Goal: Task Accomplishment & Management: Manage account settings

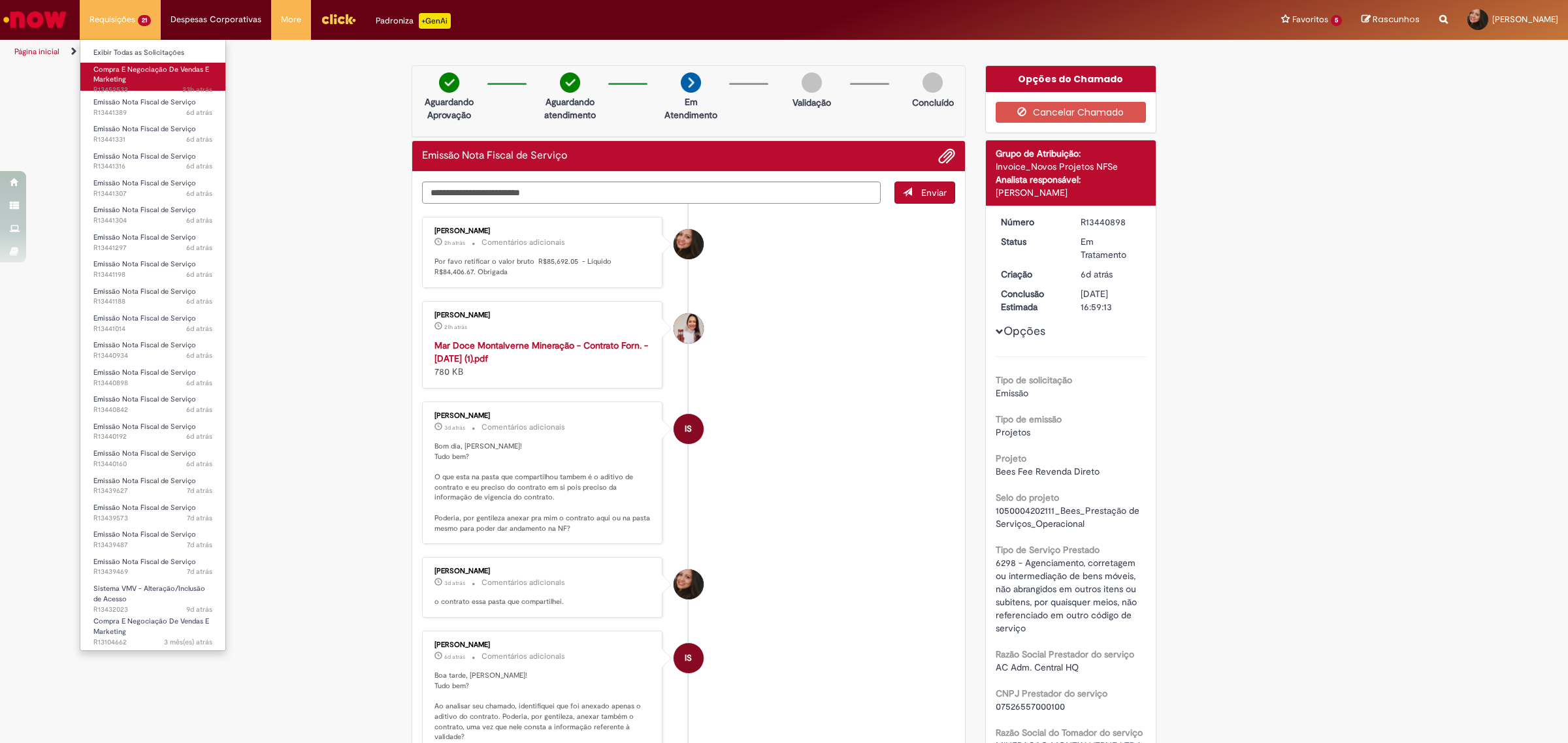
click at [137, 84] on link "Compra E Negociação De Vendas E Marketing 23h atrás 23 horas atrás R13452532" at bounding box center [153, 77] width 145 height 28
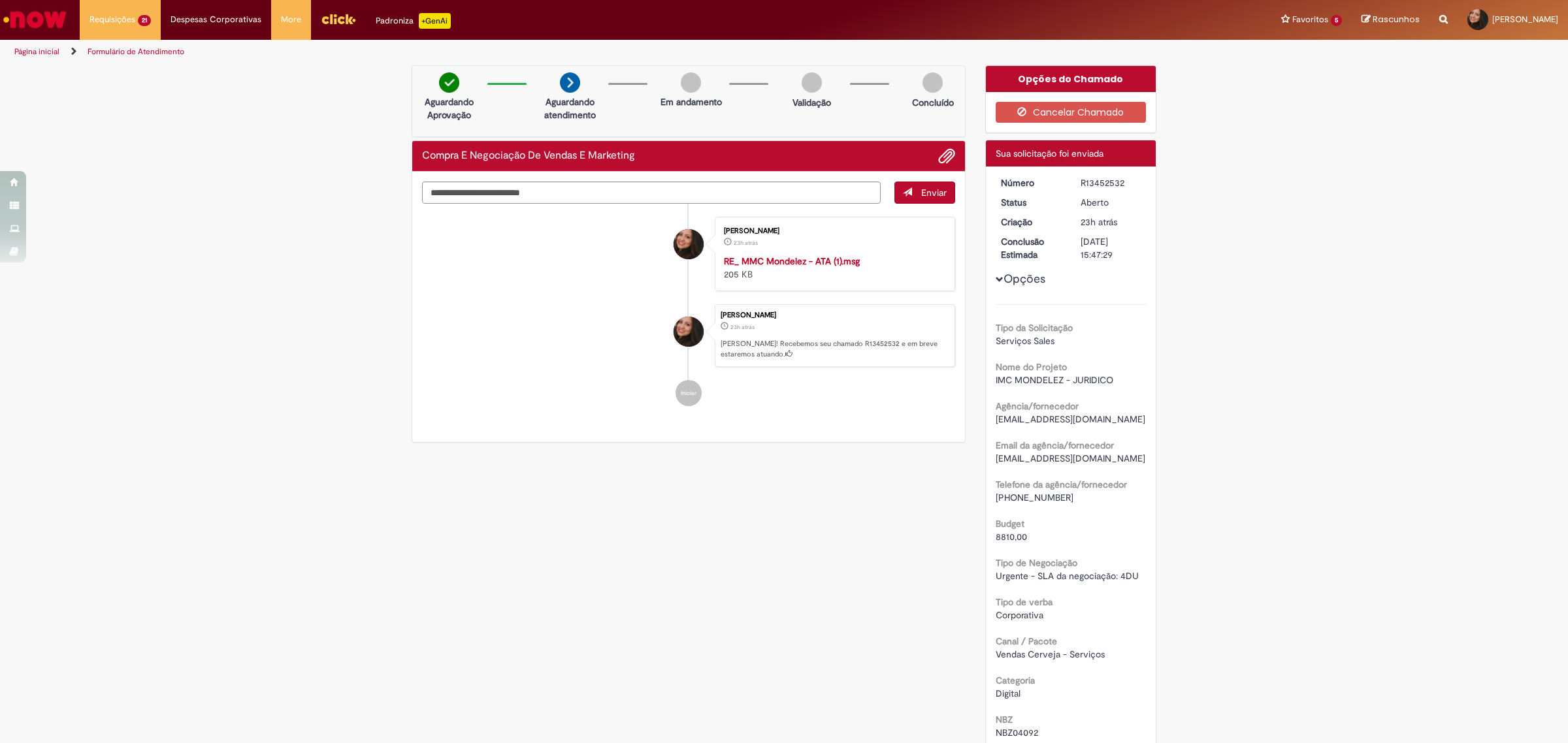
drag, startPoint x: 1322, startPoint y: 443, endPoint x: 945, endPoint y: 235, distance: 430.6
click at [1318, 443] on div "Verificar Código de Barras Aguardando Aprovação Aguardando atendimento Em andam…" at bounding box center [784, 604] width 1568 height 1078
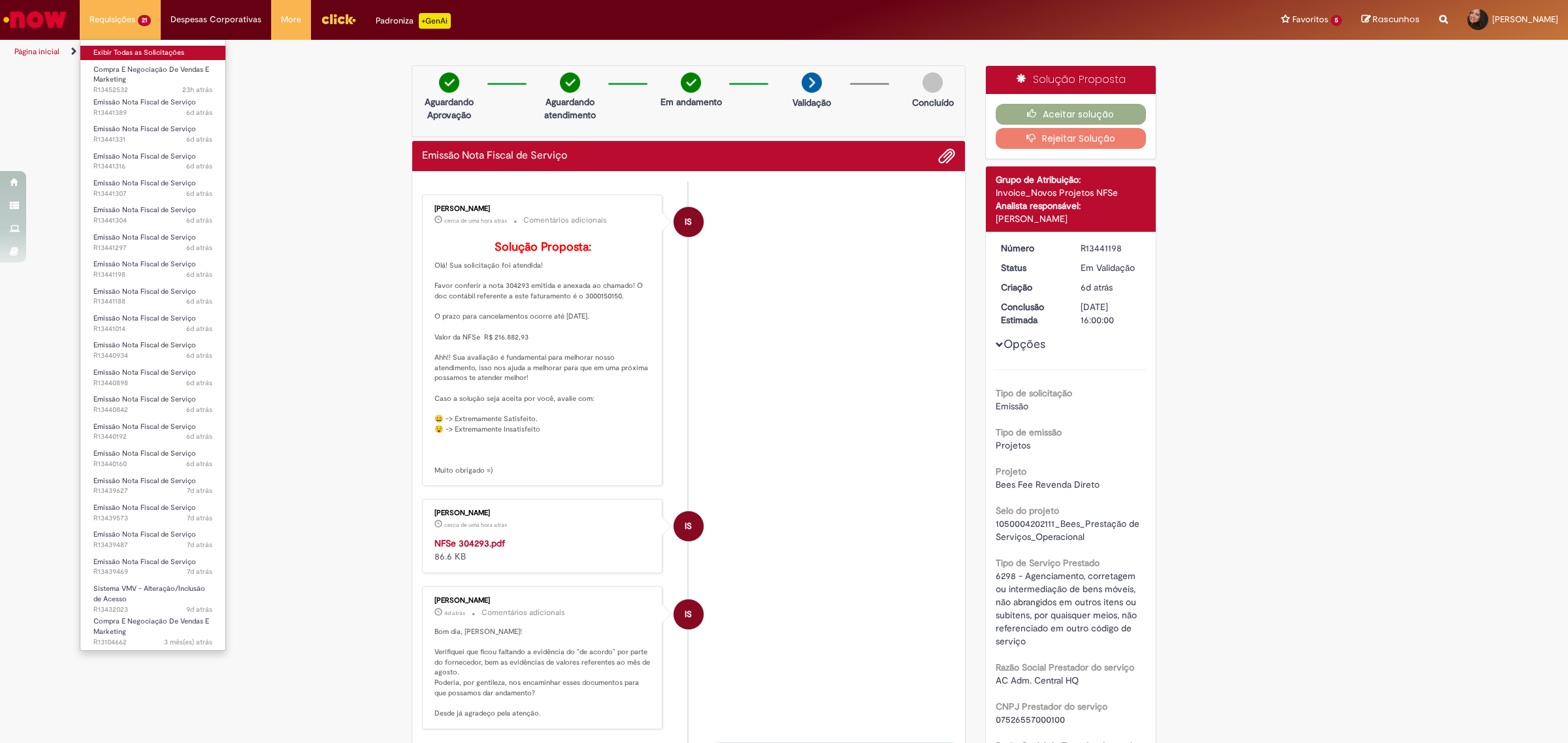
click at [132, 53] on link "Exibir Todas as Solicitações" at bounding box center [153, 52] width 145 height 14
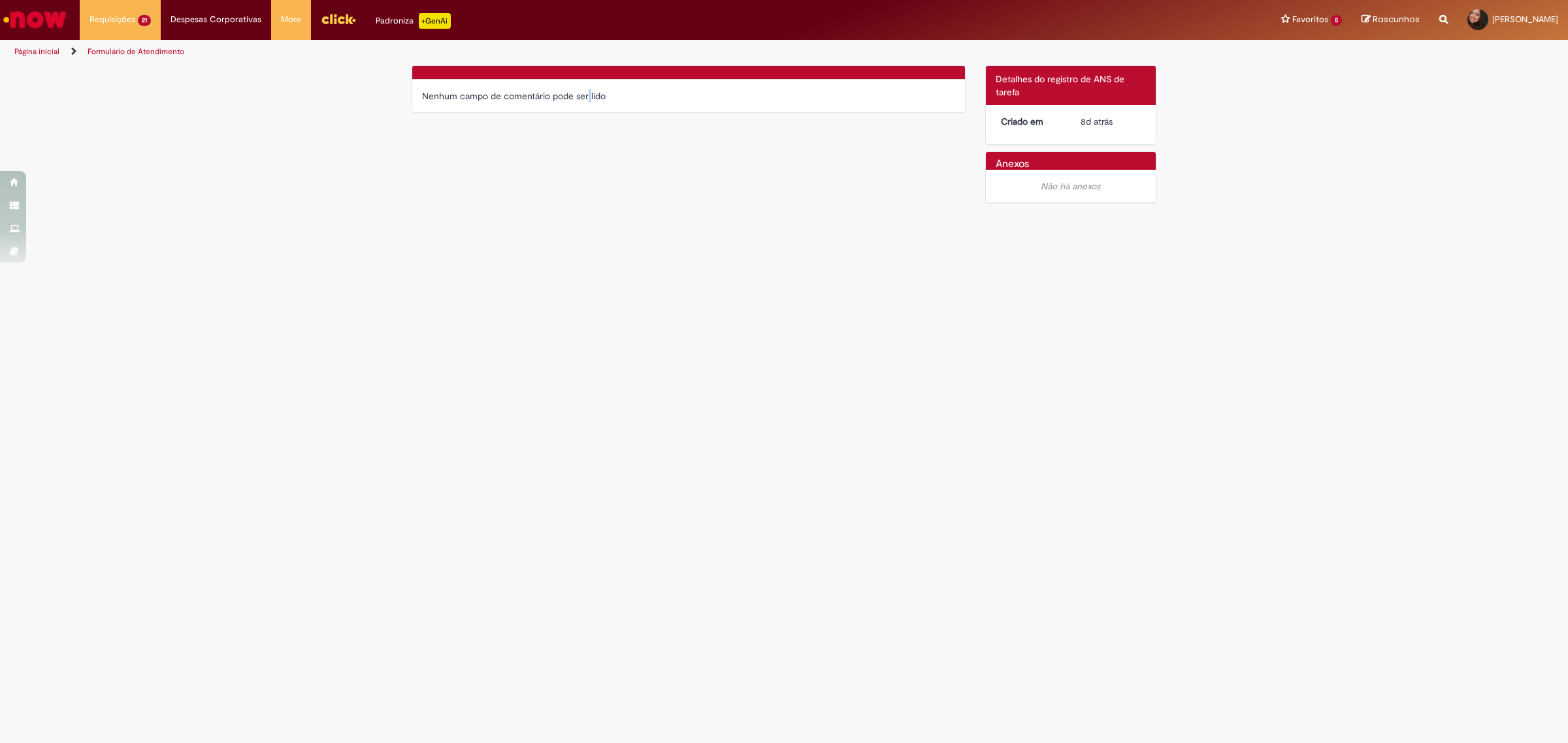
drag, startPoint x: 566, startPoint y: 229, endPoint x: 501, endPoint y: 11, distance: 227.5
click at [571, 224] on main "Formulário de Atendimento Verificar Código de Barras Nenhum campo de comentário…" at bounding box center [784, 404] width 1568 height 679
click at [1015, 484] on main "Formulário de Atendimento Verificar Código de Barras Nenhum campo de comentário…" at bounding box center [784, 404] width 1568 height 679
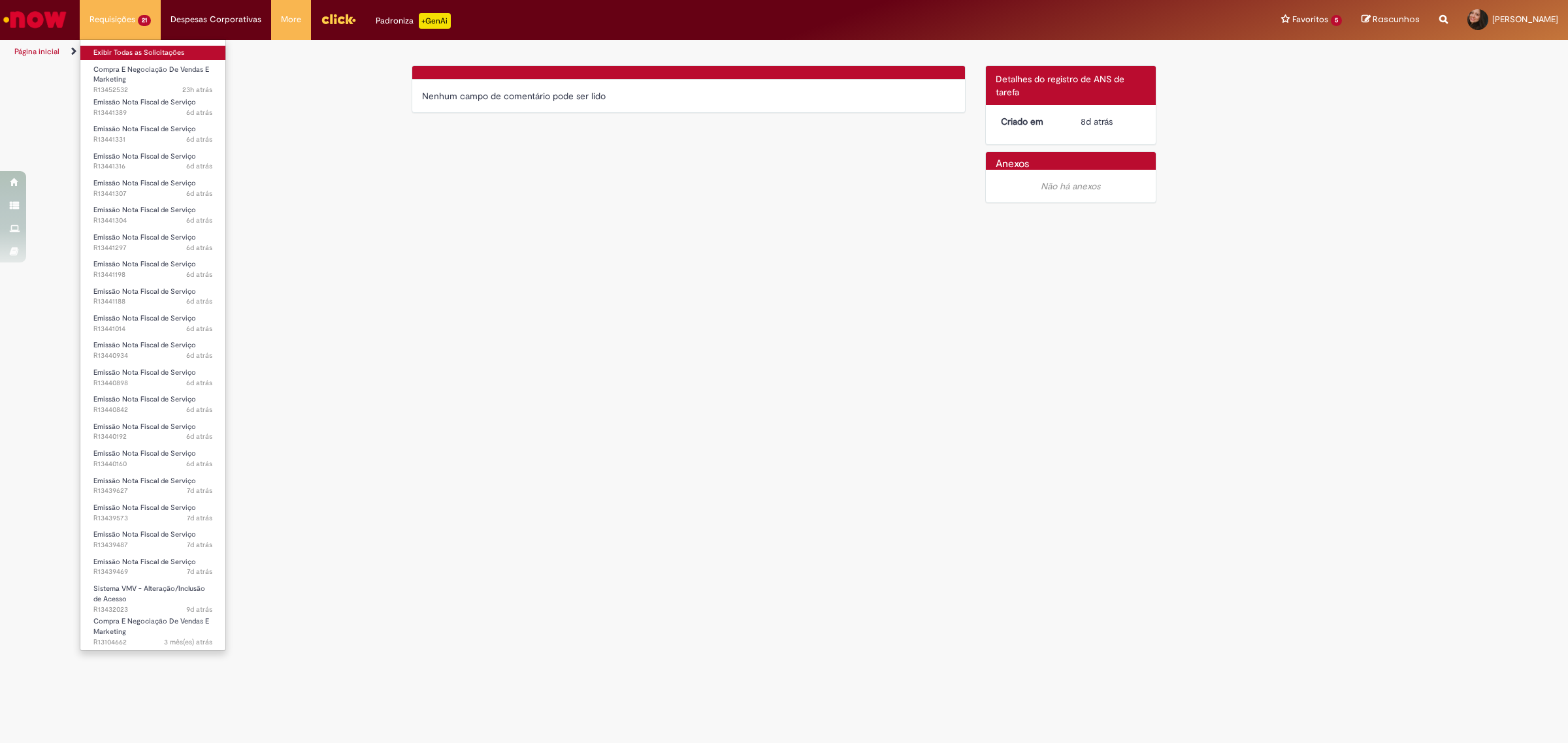
click at [137, 51] on link "Exibir Todas as Solicitações" at bounding box center [153, 52] width 145 height 14
